Goal: Transaction & Acquisition: Obtain resource

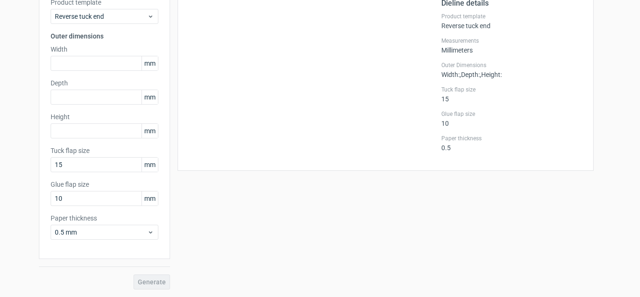
scroll to position [23, 0]
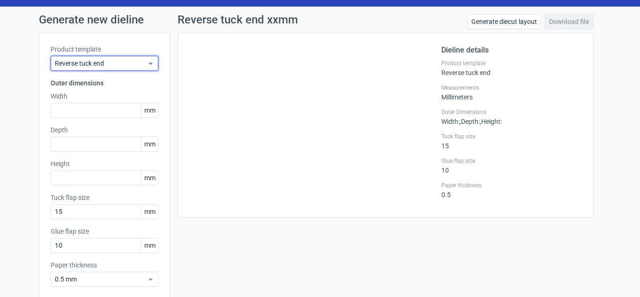
click at [113, 60] on span "Reverse tuck end" at bounding box center [101, 63] width 92 height 9
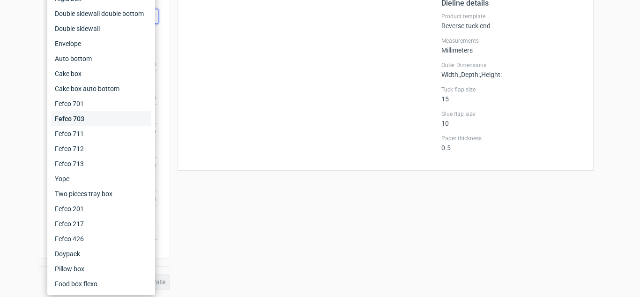
scroll to position [0, 0]
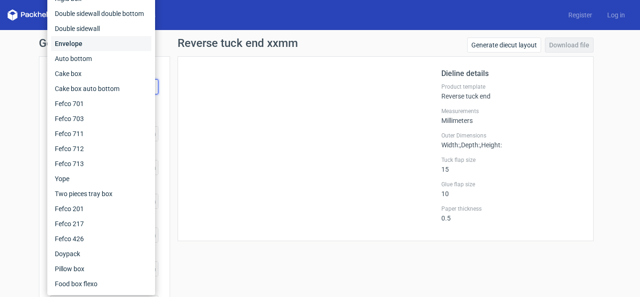
click at [113, 38] on div "Envelope" at bounding box center [101, 43] width 100 height 15
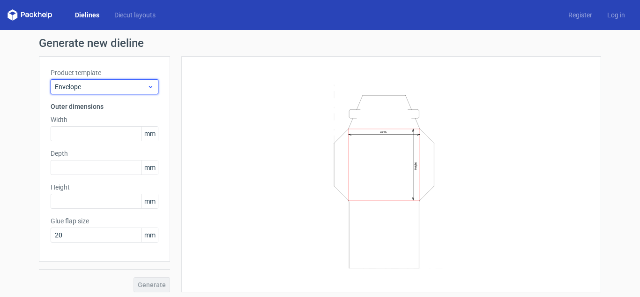
click at [138, 90] on span "Envelope" at bounding box center [101, 86] width 92 height 9
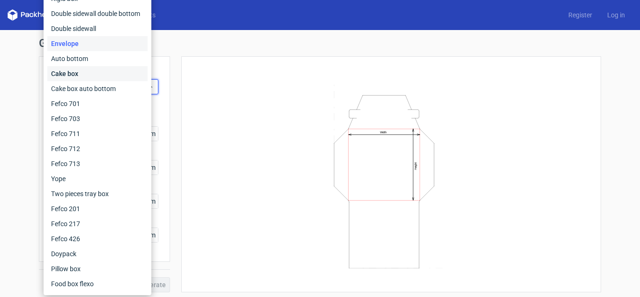
click at [125, 72] on div "Cake box" at bounding box center [97, 73] width 100 height 15
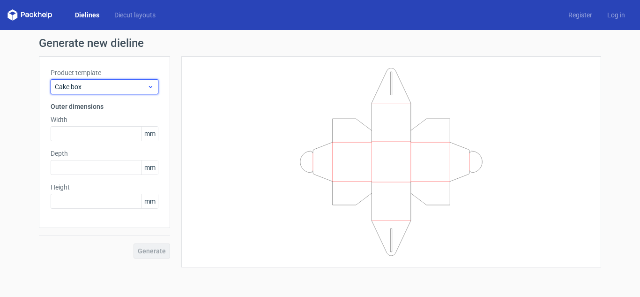
click at [132, 87] on span "Cake box" at bounding box center [101, 86] width 92 height 9
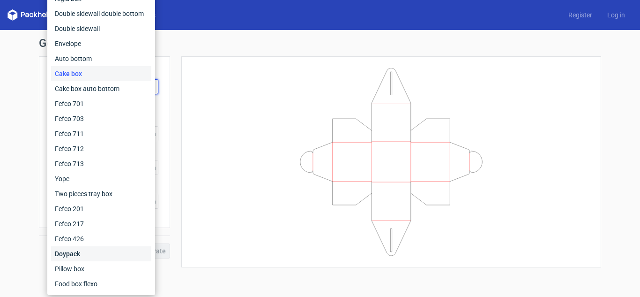
click at [86, 250] on div "Doypack" at bounding box center [101, 253] width 100 height 15
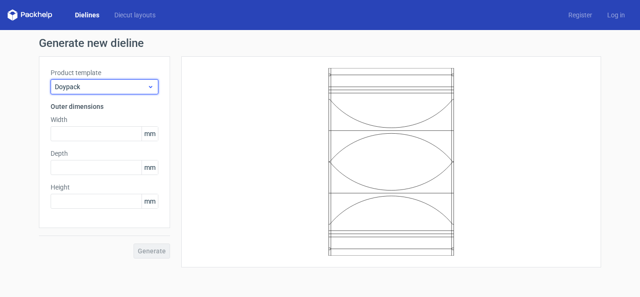
click at [117, 88] on span "Doypack" at bounding box center [101, 86] width 92 height 9
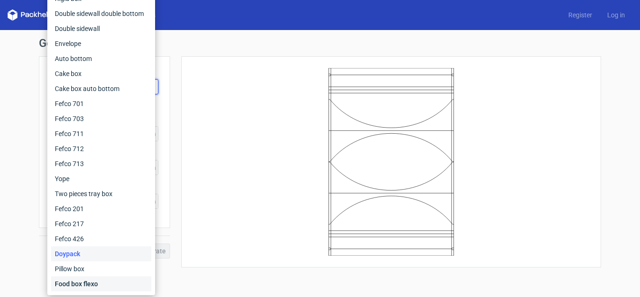
click at [105, 278] on div "Food box flexo" at bounding box center [101, 283] width 100 height 15
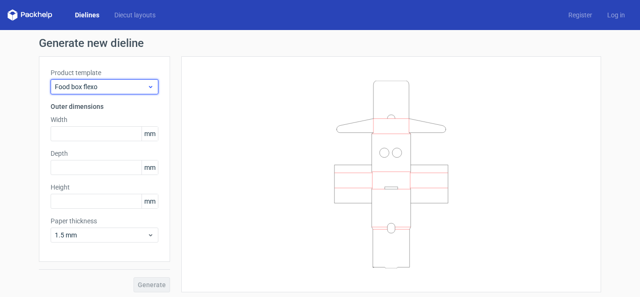
click at [129, 94] on div "Food box flexo" at bounding box center [105, 86] width 108 height 15
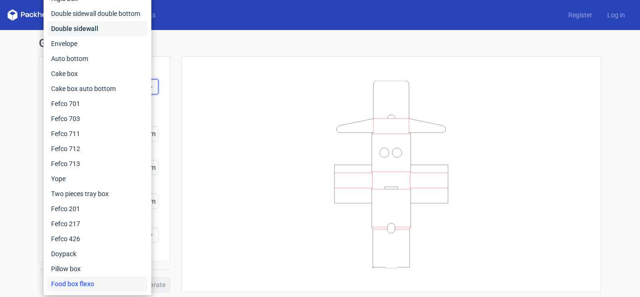
click at [107, 31] on div "Double sidewall" at bounding box center [97, 28] width 100 height 15
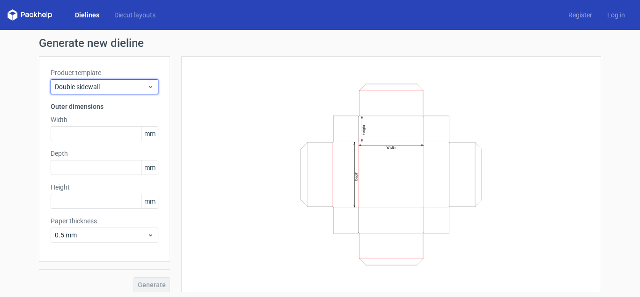
click at [131, 88] on span "Double sidewall" at bounding box center [101, 86] width 92 height 9
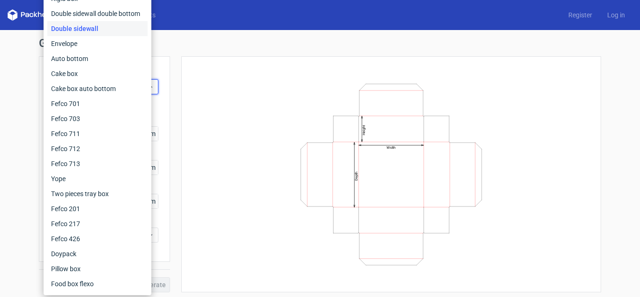
click at [175, 98] on div "Width Depth Height" at bounding box center [385, 174] width 431 height 236
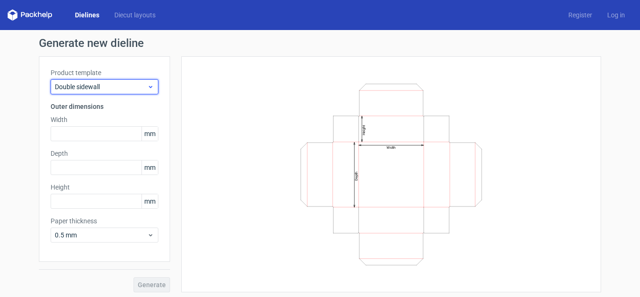
click at [116, 83] on span "Double sidewall" at bounding box center [101, 86] width 92 height 9
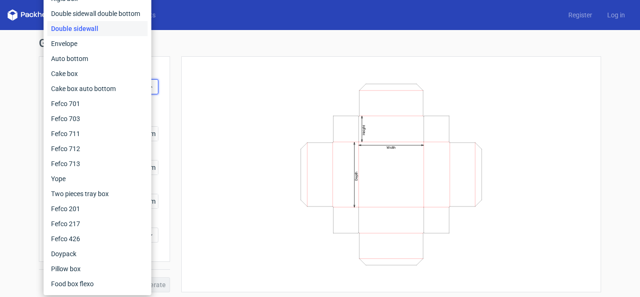
click at [234, 110] on div "Width Depth Height" at bounding box center [391, 174] width 397 height 212
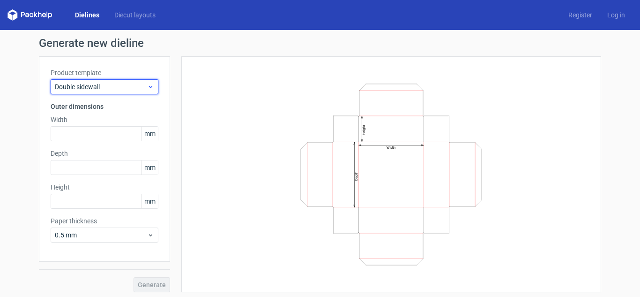
click at [107, 93] on div "Double sidewall" at bounding box center [105, 86] width 108 height 15
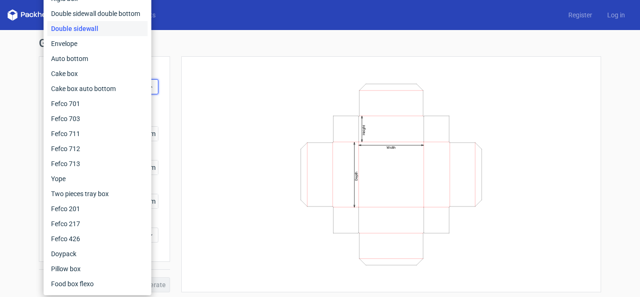
click at [0, 21] on div "Dielines Diecut layouts Register Log in" at bounding box center [320, 15] width 640 height 30
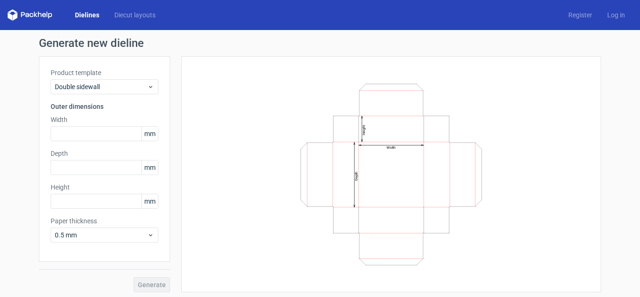
click at [87, 15] on link "Dielines" at bounding box center [87, 14] width 39 height 9
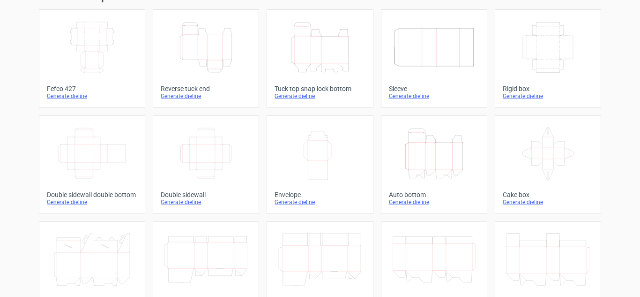
scroll to position [289, 0]
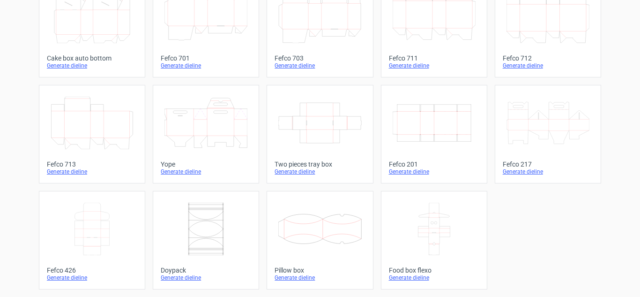
click at [435, 128] on icon "Width Depth Height" at bounding box center [434, 123] width 83 height 53
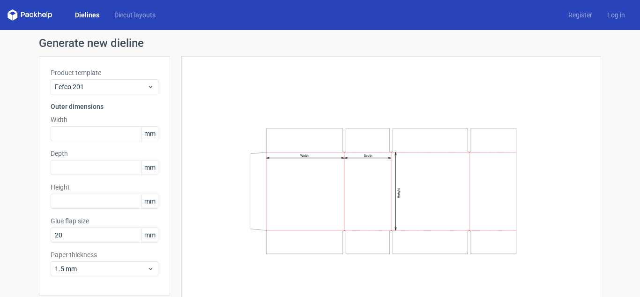
scroll to position [37, 0]
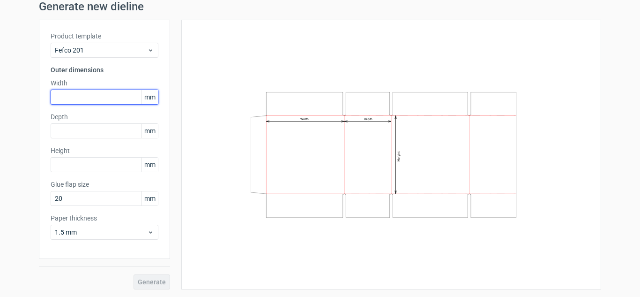
click at [53, 102] on input "text" at bounding box center [105, 97] width 108 height 15
paste input "246"
type input "246"
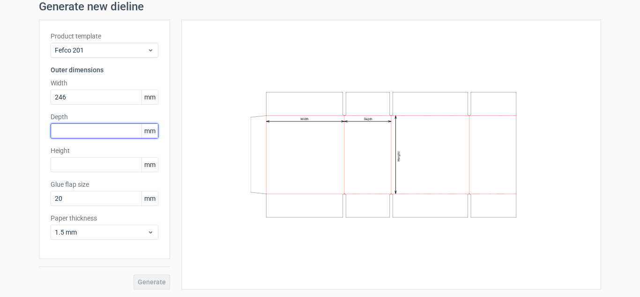
click at [84, 131] on input "text" at bounding box center [105, 130] width 108 height 15
paste input "166"
type input "166"
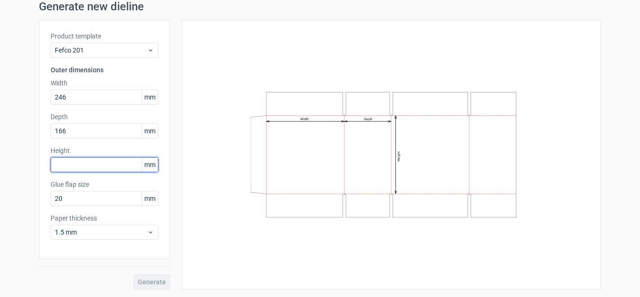
click at [103, 163] on input "text" at bounding box center [105, 164] width 108 height 15
paste input "188"
type input "188"
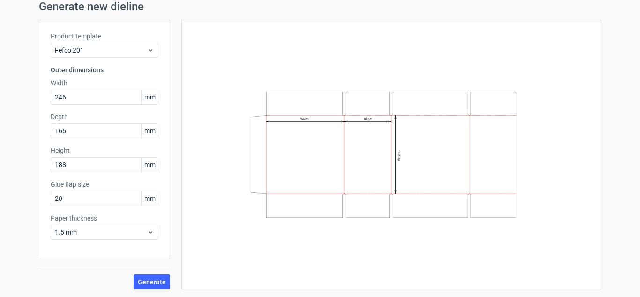
click at [369, 263] on div "Width Depth Height" at bounding box center [391, 154] width 397 height 246
click at [110, 197] on input "20" at bounding box center [105, 198] width 108 height 15
click at [147, 233] on icon at bounding box center [150, 232] width 7 height 8
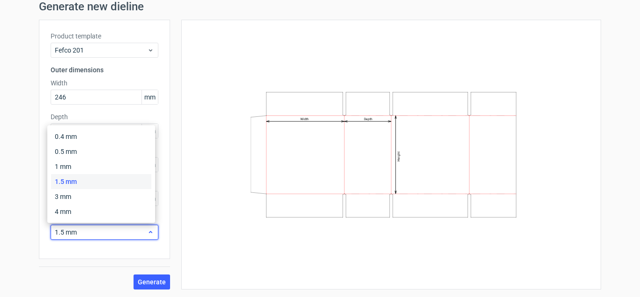
click at [147, 233] on icon at bounding box center [150, 232] width 7 height 8
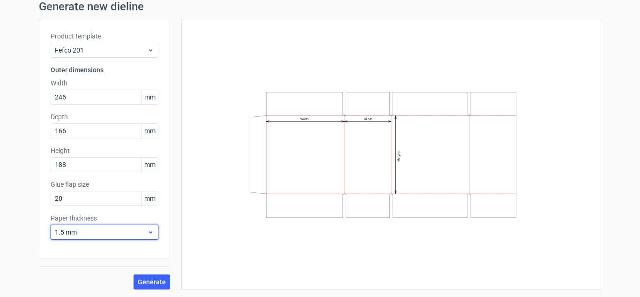
click at [134, 230] on span "1.5 mm" at bounding box center [101, 231] width 92 height 9
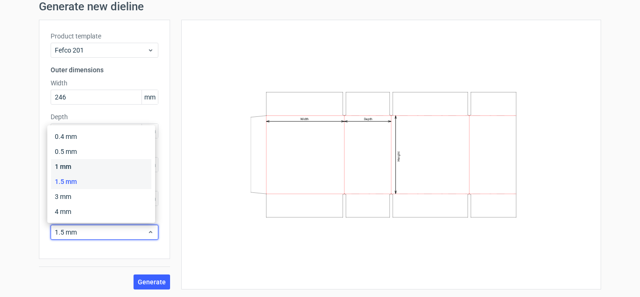
click at [82, 170] on div "1 mm" at bounding box center [101, 166] width 100 height 15
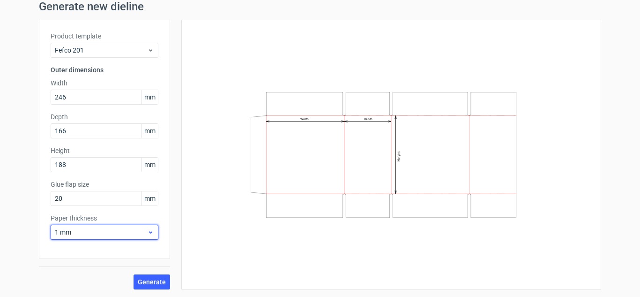
click at [140, 232] on span "1 mm" at bounding box center [101, 231] width 92 height 9
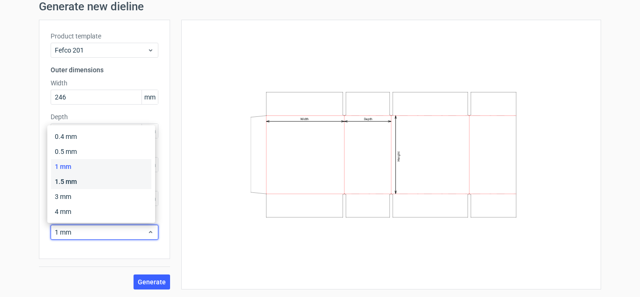
click at [104, 175] on div "1.5 mm" at bounding box center [101, 181] width 100 height 15
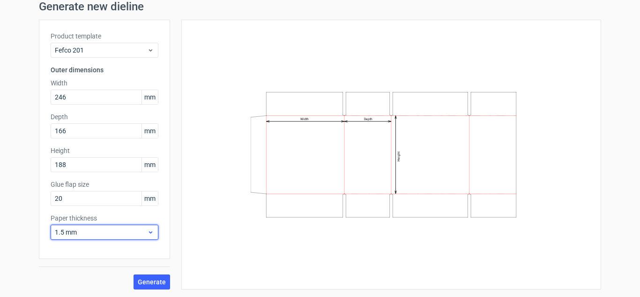
click at [147, 230] on icon at bounding box center [150, 232] width 7 height 8
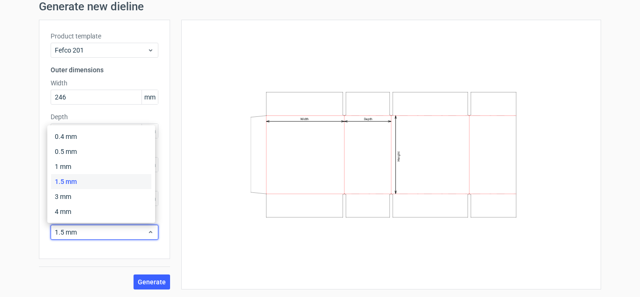
click at [107, 175] on div "1.5 mm" at bounding box center [101, 181] width 100 height 15
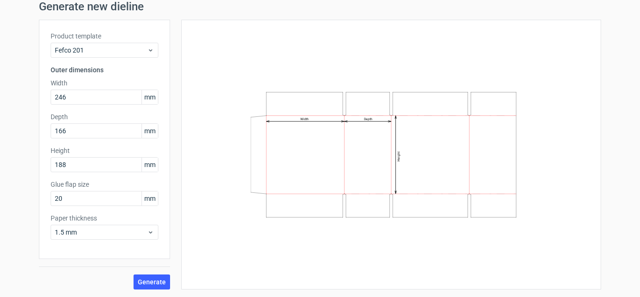
click at [149, 201] on span "mm" at bounding box center [150, 198] width 16 height 14
click at [151, 200] on span "mm" at bounding box center [150, 198] width 16 height 14
click at [146, 156] on div "Height 188 mm" at bounding box center [105, 159] width 108 height 26
click at [146, 163] on span "mm" at bounding box center [150, 165] width 16 height 14
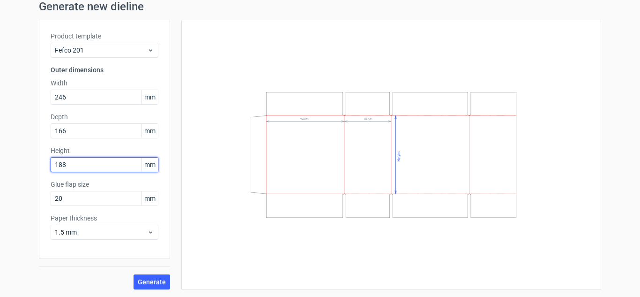
drag, startPoint x: 122, startPoint y: 165, endPoint x: 13, endPoint y: 155, distance: 109.8
click at [13, 155] on div "Generate new dieline Product template Fefco 201 Outer dimensions Width 246 mm D…" at bounding box center [320, 144] width 640 height 303
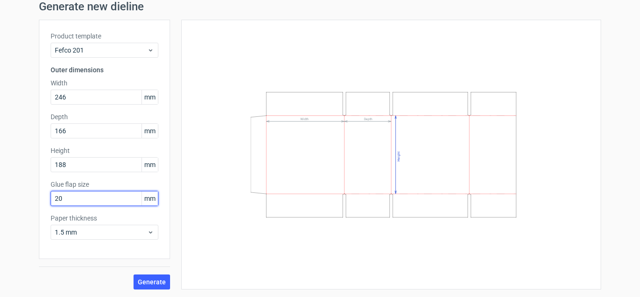
drag, startPoint x: 91, startPoint y: 196, endPoint x: 36, endPoint y: 183, distance: 56.4
click at [39, 183] on div "Product template Fefco 201 Outer dimensions Width 246 mm Depth 166 mm Height 18…" at bounding box center [104, 139] width 131 height 239
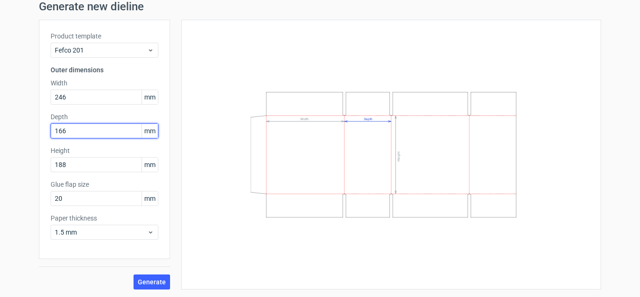
drag, startPoint x: 81, startPoint y: 131, endPoint x: 46, endPoint y: 131, distance: 34.7
click at [46, 131] on div "Product template Fefco 201 Outer dimensions Width 246 mm Depth 166 mm Height 18…" at bounding box center [104, 139] width 131 height 239
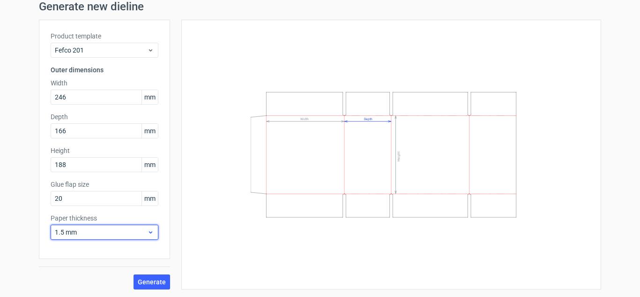
click at [108, 233] on span "1.5 mm" at bounding box center [101, 231] width 92 height 9
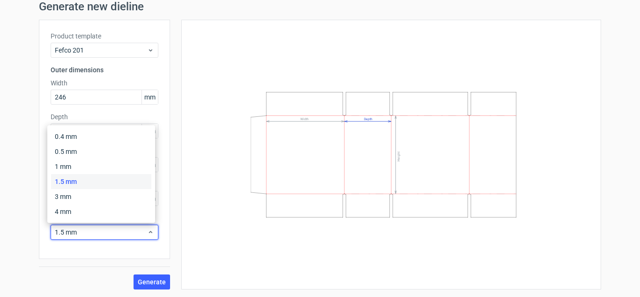
click at [330, 230] on div "Width Depth Height" at bounding box center [391, 154] width 397 height 246
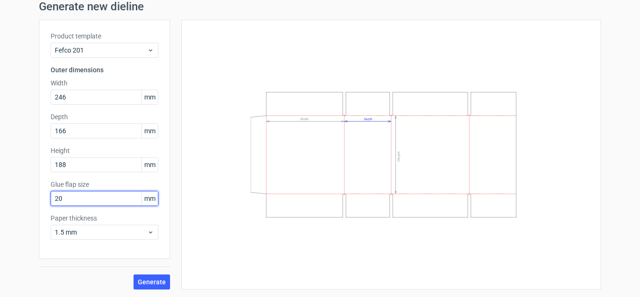
click at [105, 200] on input "20" at bounding box center [105, 198] width 108 height 15
click at [160, 282] on span "Generate" at bounding box center [152, 281] width 28 height 7
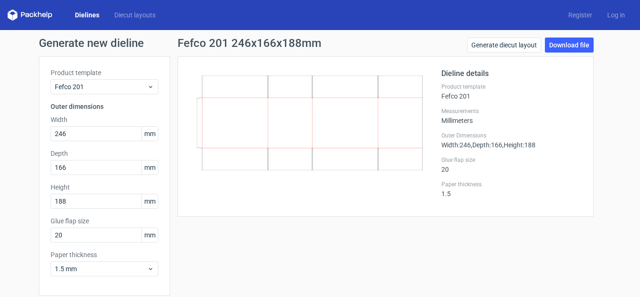
scroll to position [37, 0]
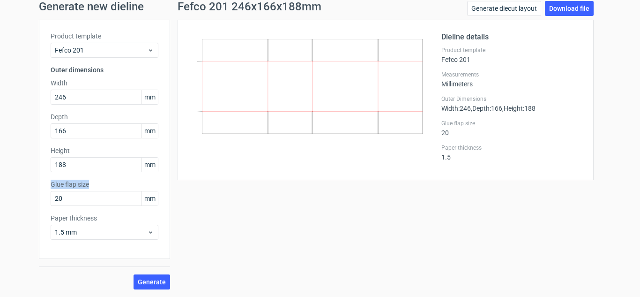
copy label "Glue flap size"
drag, startPoint x: 89, startPoint y: 184, endPoint x: 46, endPoint y: 184, distance: 42.2
click at [46, 184] on div "Product template Fefco 201 Outer dimensions Width 246 mm Depth 166 mm Height 18…" at bounding box center [104, 139] width 131 height 239
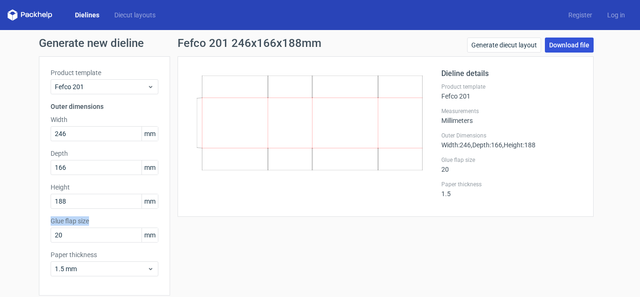
click at [555, 42] on link "Download file" at bounding box center [569, 45] width 49 height 15
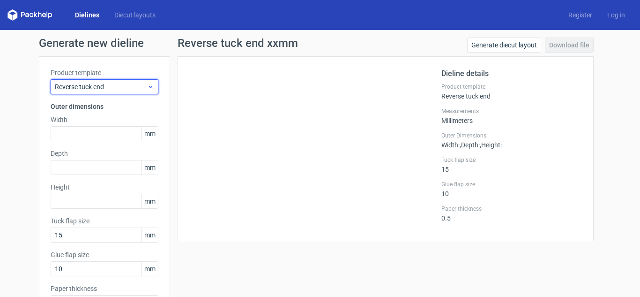
click at [94, 90] on span "Reverse tuck end" at bounding box center [101, 86] width 92 height 9
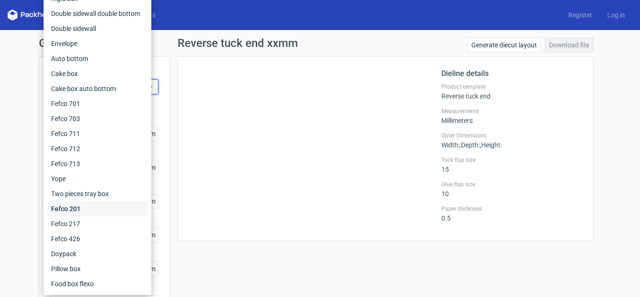
click at [89, 211] on div "Fefco 201" at bounding box center [97, 208] width 100 height 15
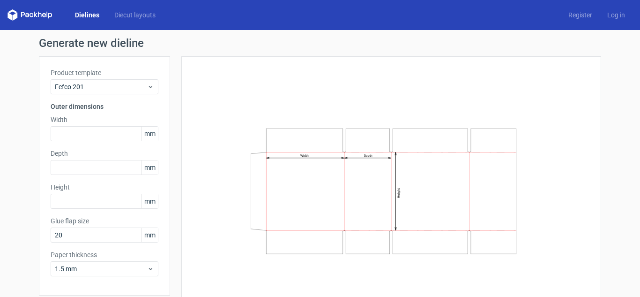
click at [316, 173] on icon "Width Depth Height" at bounding box center [391, 190] width 281 height 141
drag, startPoint x: 298, startPoint y: 151, endPoint x: 319, endPoint y: 151, distance: 20.6
click at [319, 151] on icon "Width Depth Height" at bounding box center [391, 190] width 281 height 141
click at [354, 162] on icon "Width Depth Height" at bounding box center [391, 190] width 281 height 141
click at [364, 156] on text "Depth" at bounding box center [368, 156] width 8 height 4
